Goal: Task Accomplishment & Management: Manage account settings

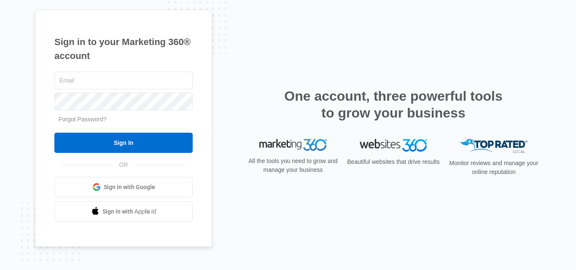
click at [158, 184] on link "Sign in with Google" at bounding box center [123, 187] width 138 height 20
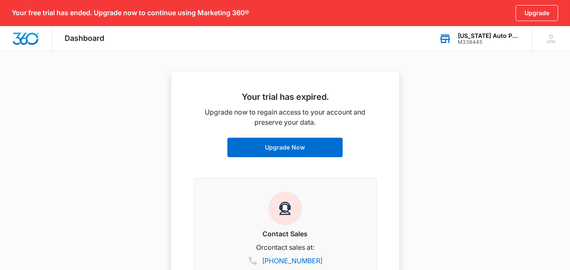
click at [496, 37] on div "Texas Auto Part" at bounding box center [489, 35] width 62 height 7
click at [508, 66] on link "View All" at bounding box center [504, 69] width 22 height 7
click at [549, 41] on icon at bounding box center [551, 38] width 13 height 13
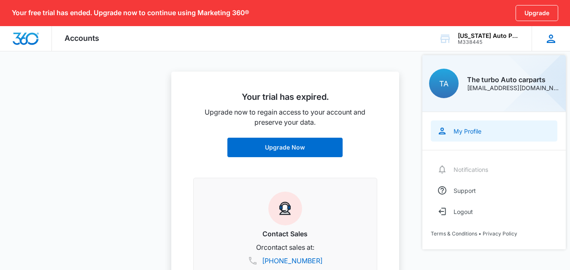
click at [475, 123] on link "My Profile" at bounding box center [494, 131] width 127 height 21
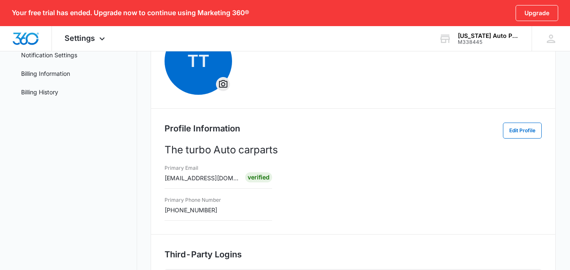
scroll to position [40, 0]
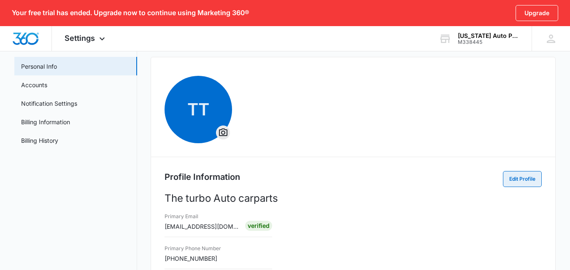
click at [521, 180] on button "Edit Profile" at bounding box center [522, 179] width 39 height 16
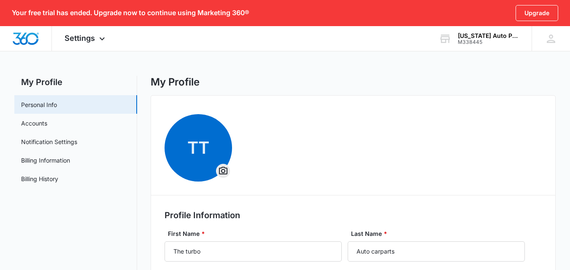
scroll to position [0, 0]
